Goal: Communication & Community: Ask a question

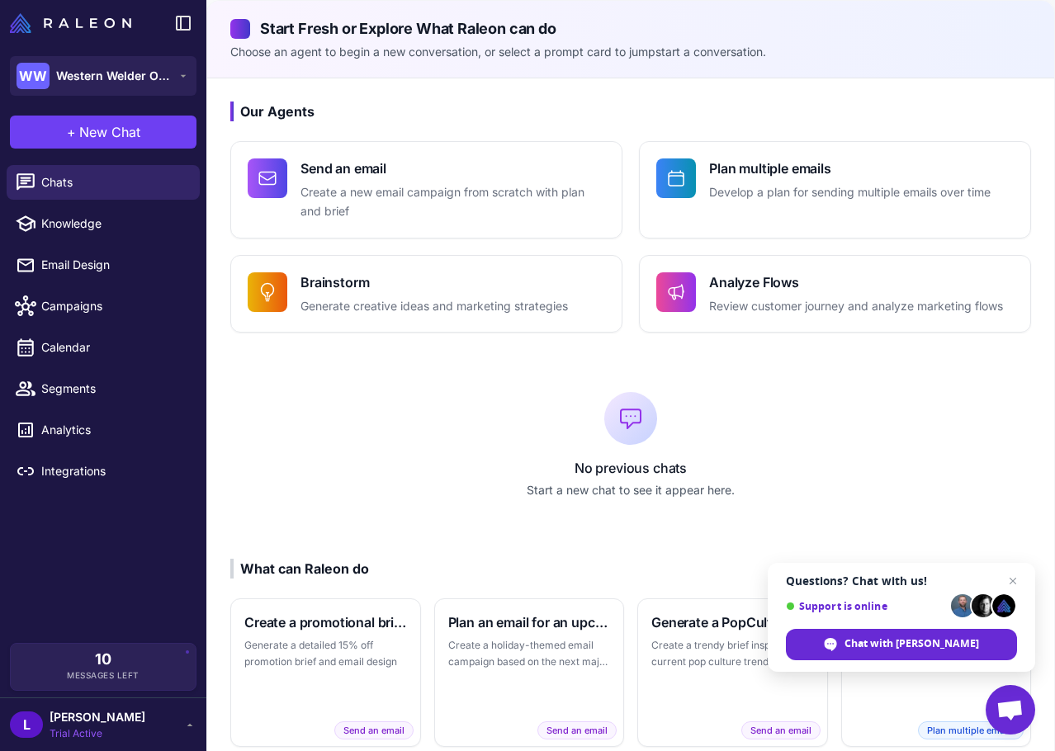
click at [160, 713] on div "L [PERSON_NAME] Trial Active" at bounding box center [103, 724] width 187 height 33
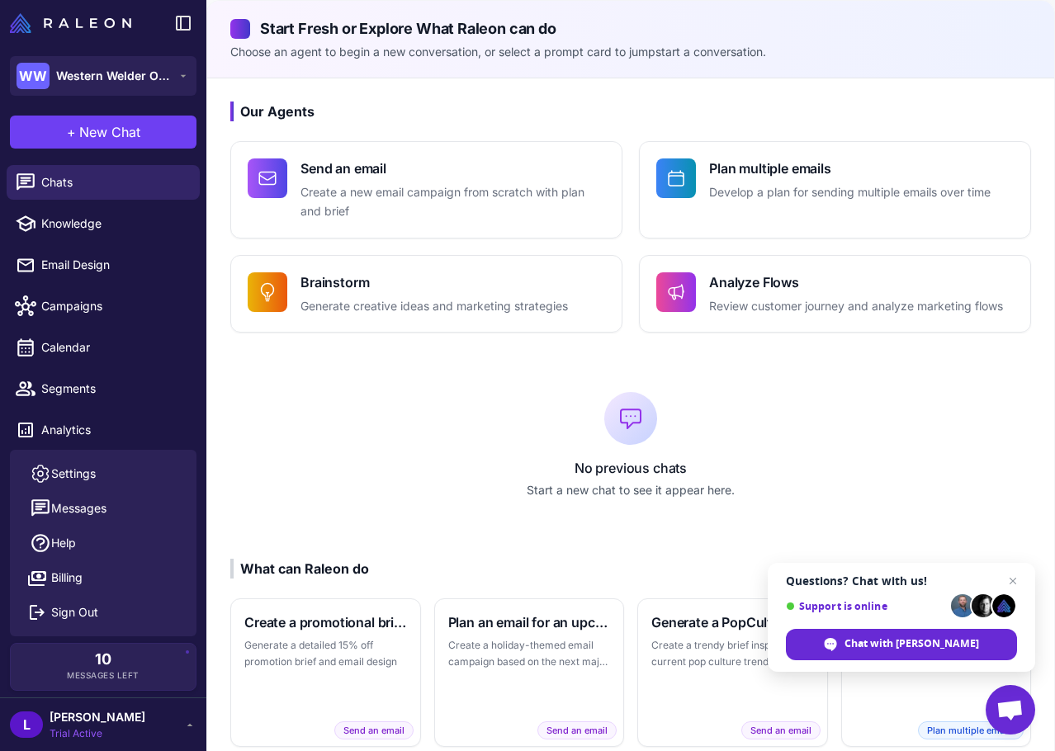
click at [486, 388] on div "No previous chats Start a new chat to see it appear here." at bounding box center [630, 445] width 801 height 173
